Goal: Transaction & Acquisition: Download file/media

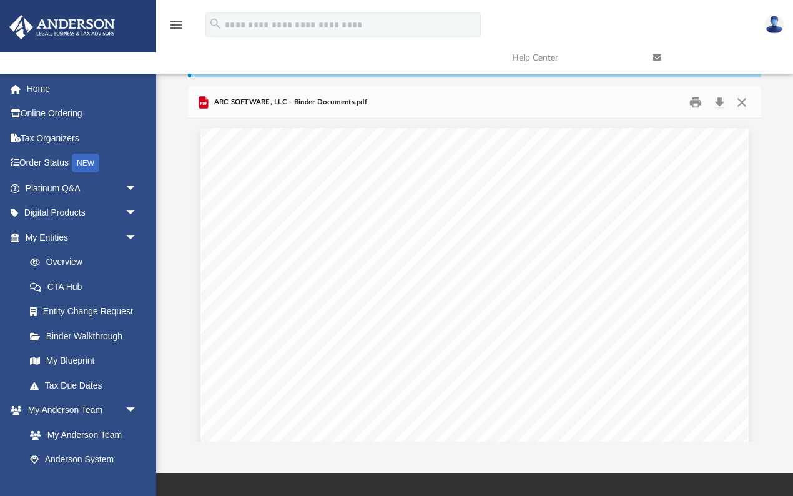
scroll to position [2186, 1]
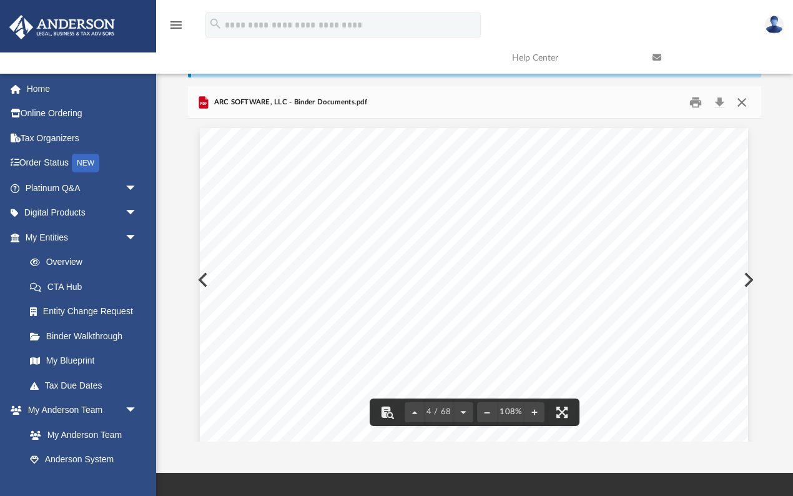
click at [738, 107] on button "Close" at bounding box center [742, 101] width 22 height 19
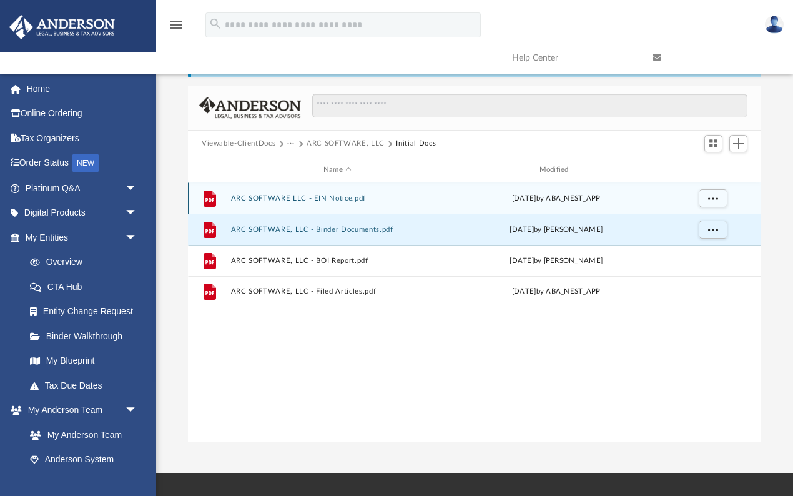
click at [452, 194] on div "Mon May 20 2024 by ABA_NEST_APP" at bounding box center [557, 198] width 214 height 11
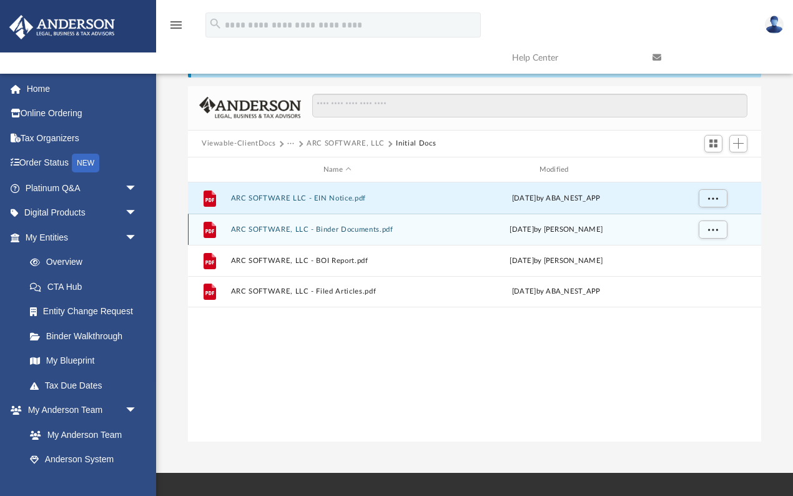
click at [337, 234] on div "File ARC SOFTWARE, LLC - Binder Documents.pdf Fri May 24 2024 by Crayton Olivie…" at bounding box center [475, 229] width 574 height 31
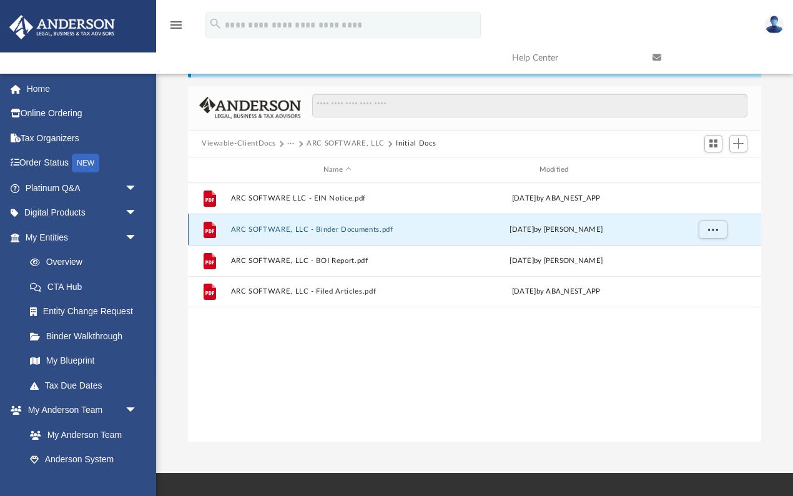
click at [372, 228] on button "ARC SOFTWARE, LLC - Binder Documents.pdf" at bounding box center [338, 230] width 214 height 8
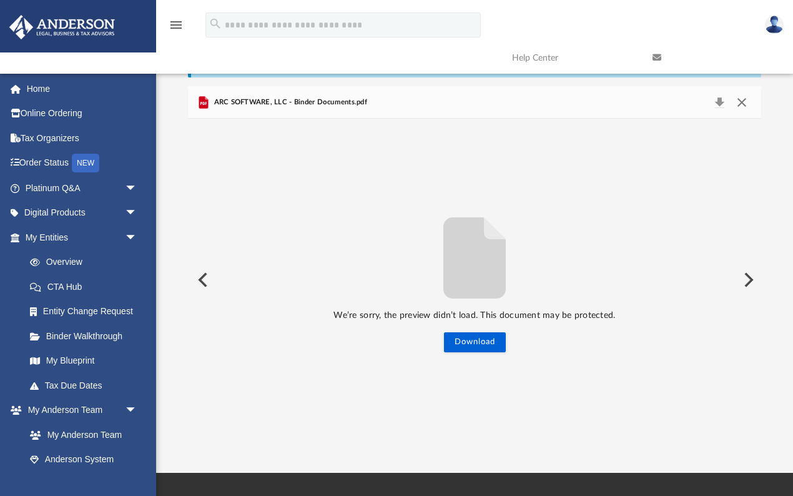
click at [740, 101] on button "Close" at bounding box center [742, 102] width 22 height 17
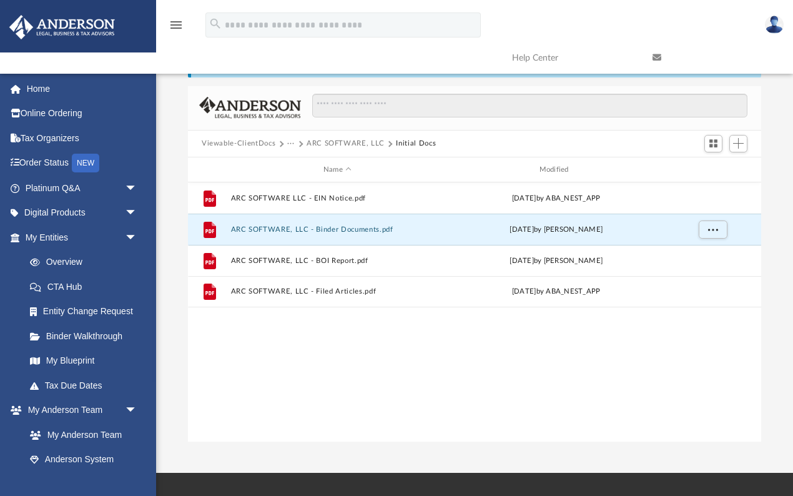
click at [332, 139] on button "ARC SOFTWARE, LLC" at bounding box center [346, 143] width 78 height 11
click at [341, 144] on button "ARC SOFTWARE, LLC" at bounding box center [346, 143] width 78 height 11
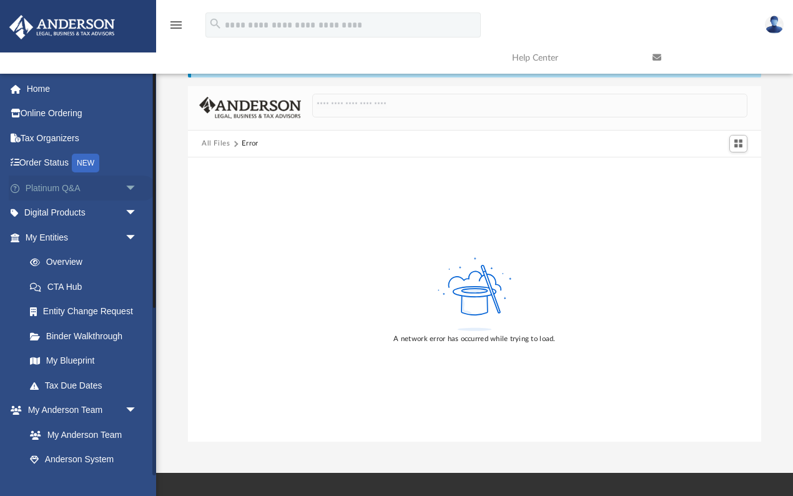
click at [131, 186] on span "arrow_drop_down" at bounding box center [137, 189] width 25 height 26
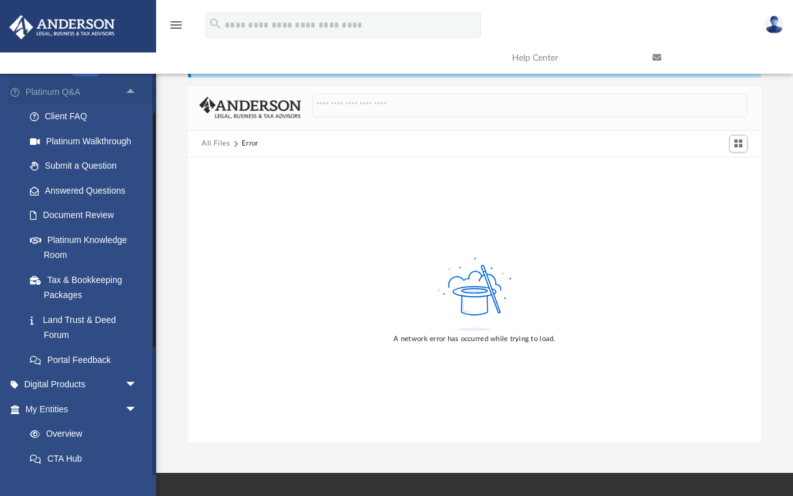
scroll to position [142, 0]
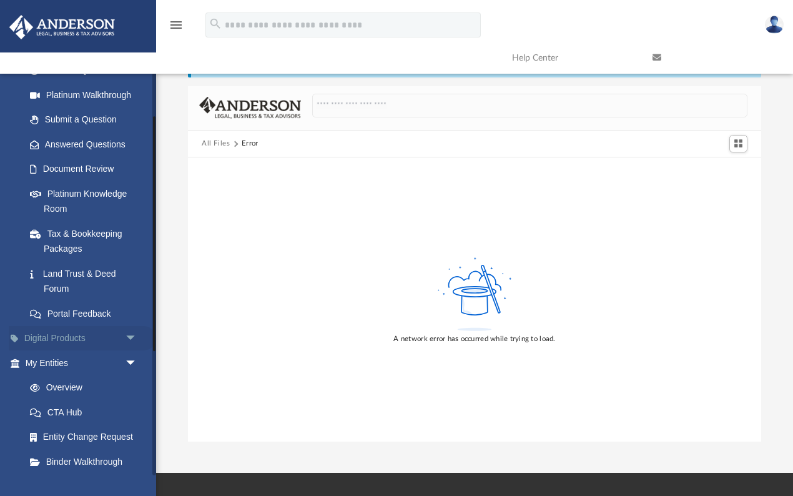
click at [132, 337] on span "arrow_drop_down" at bounding box center [137, 339] width 25 height 26
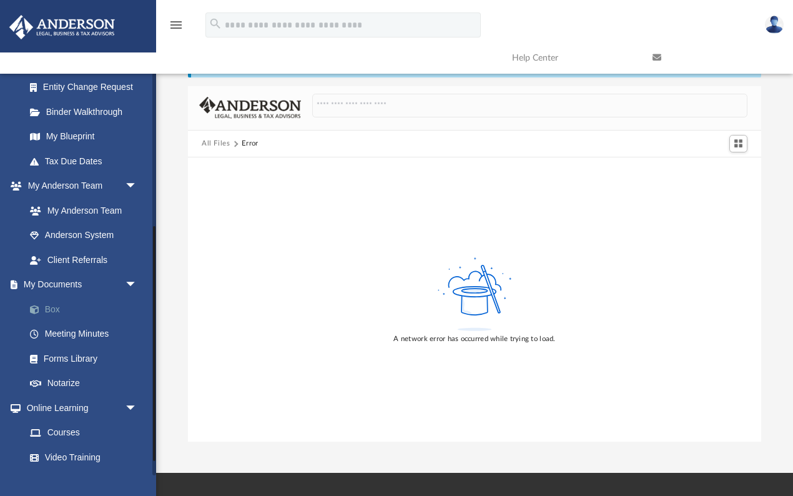
scroll to position [632, 0]
click at [57, 296] on link "Box" at bounding box center [86, 308] width 139 height 25
click at [51, 297] on link "Box" at bounding box center [86, 308] width 139 height 25
click at [49, 296] on link "Box" at bounding box center [86, 308] width 139 height 25
click at [37, 305] on span at bounding box center [41, 309] width 8 height 9
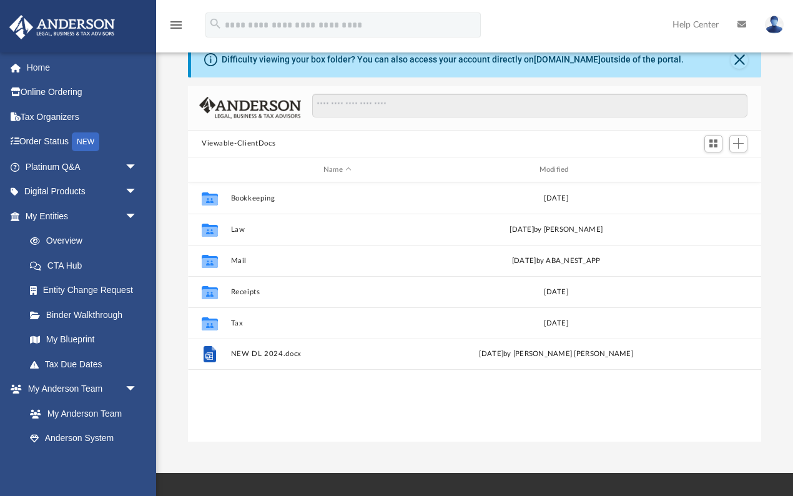
scroll to position [284, 574]
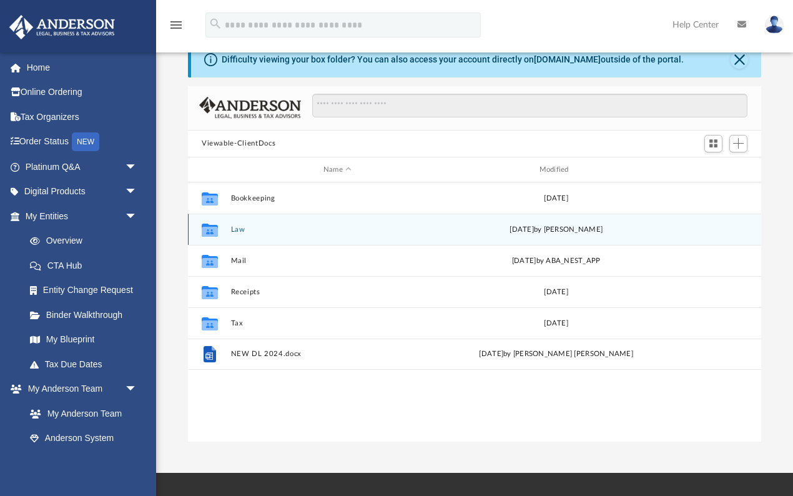
click at [231, 227] on button "Law" at bounding box center [338, 230] width 214 height 8
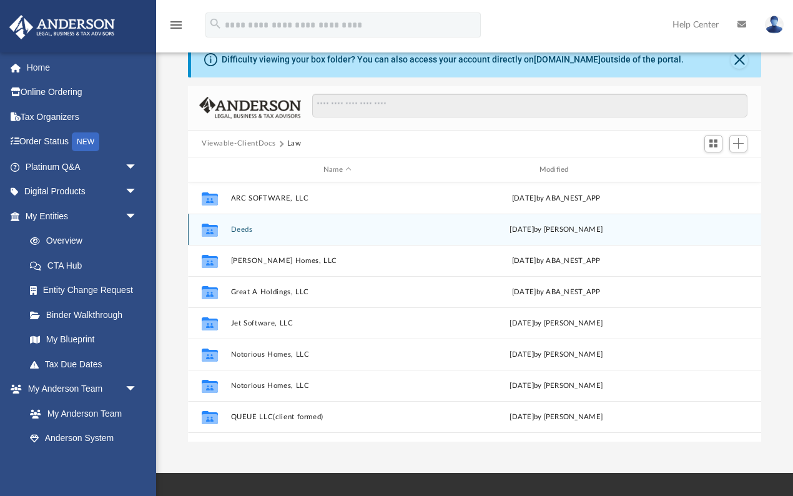
scroll to position [0, 0]
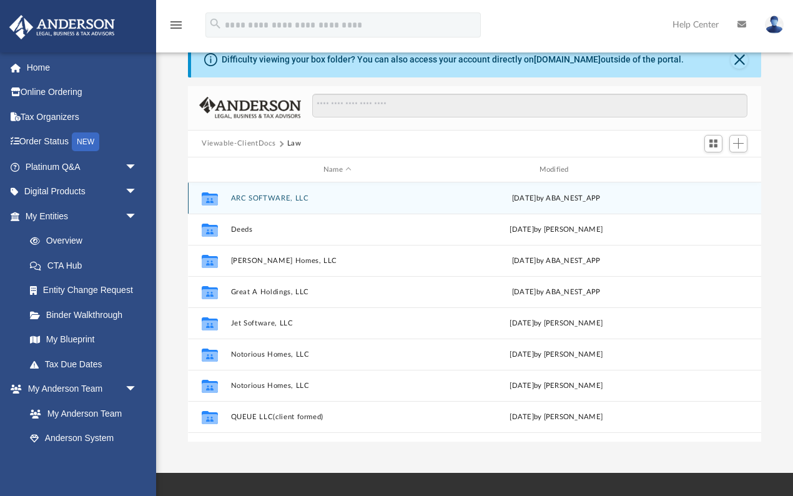
click at [261, 197] on button "ARC SOFTWARE, LLC" at bounding box center [338, 198] width 214 height 8
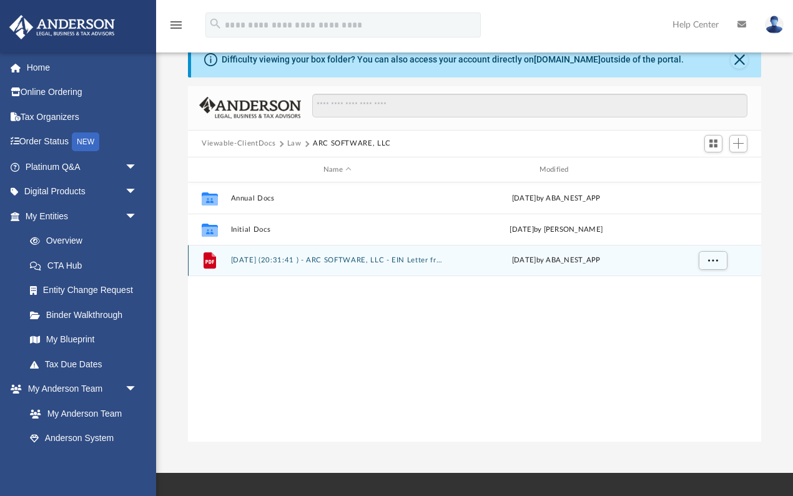
click at [370, 260] on button "[DATE] (20:31:41 ) - ARC SOFTWARE, LLC - EIN Letter from IRS.pdf" at bounding box center [338, 261] width 214 height 8
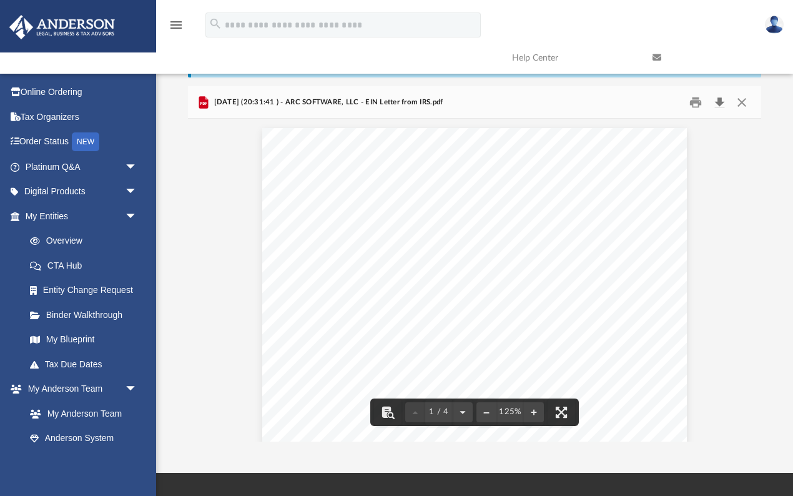
click at [721, 99] on button "Download" at bounding box center [719, 101] width 22 height 19
